Goal: Find specific page/section: Find specific page/section

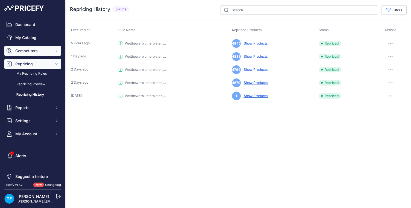
click at [37, 51] on span "Competitors" at bounding box center [33, 50] width 36 height 5
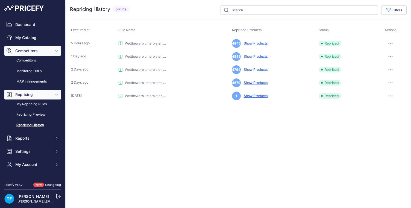
click at [31, 51] on span "Competitors" at bounding box center [33, 50] width 36 height 5
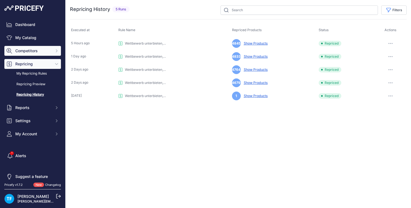
click at [31, 51] on span "Competitors" at bounding box center [33, 50] width 36 height 5
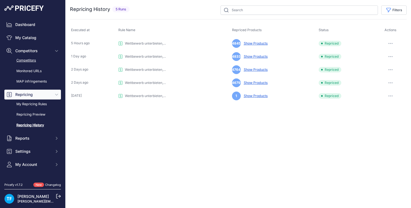
click at [32, 60] on link "Competitors" at bounding box center [32, 61] width 57 height 10
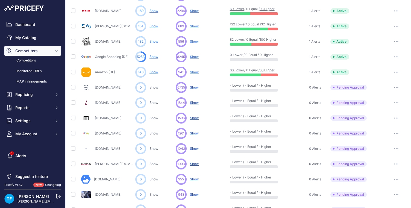
scroll to position [129, 0]
